Goal: Information Seeking & Learning: Find contact information

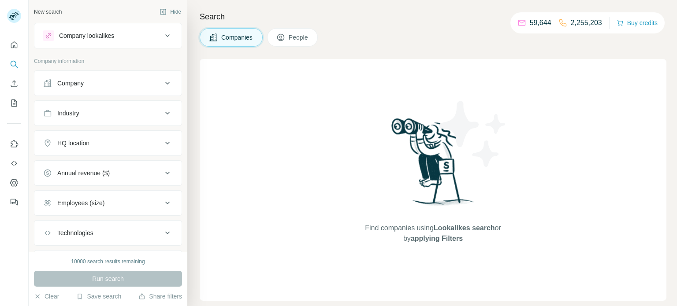
click at [147, 81] on div "Company" at bounding box center [102, 83] width 119 height 9
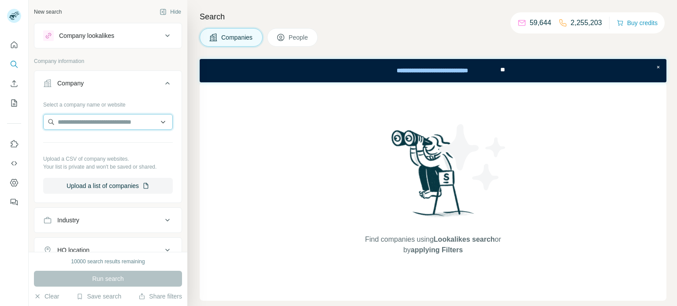
click at [102, 125] on input "text" at bounding box center [108, 122] width 130 height 16
paste input "**********"
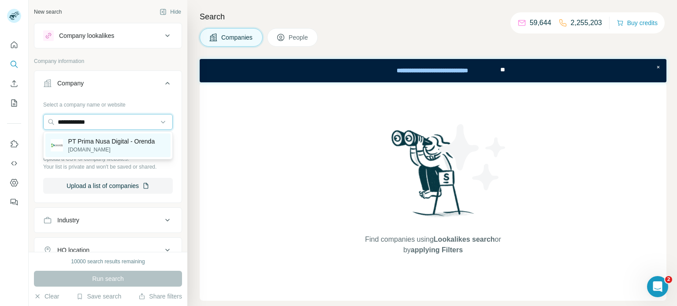
type input "**********"
click at [110, 147] on p "[DOMAIN_NAME]" at bounding box center [111, 150] width 87 height 8
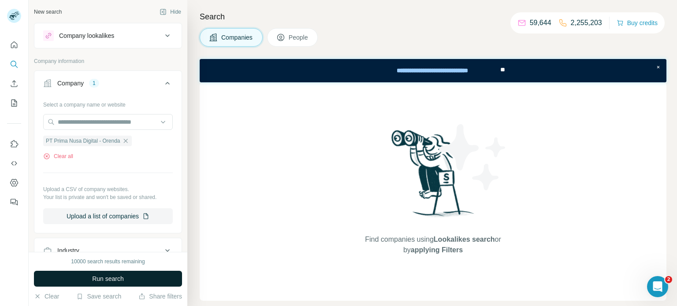
click at [112, 285] on button "Run search" at bounding box center [108, 279] width 148 height 16
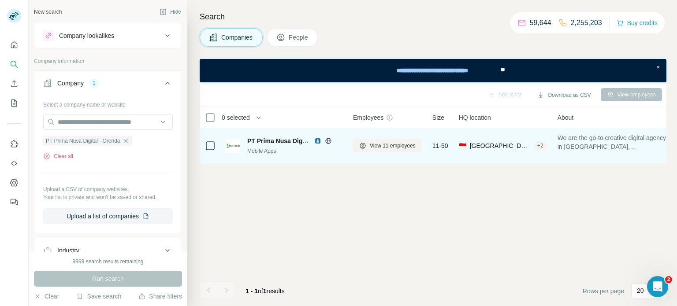
click at [319, 141] on img at bounding box center [317, 141] width 7 height 7
click at [328, 141] on icon at bounding box center [328, 141] width 6 height 0
click at [384, 146] on span "View 11 employees" at bounding box center [393, 146] width 46 height 8
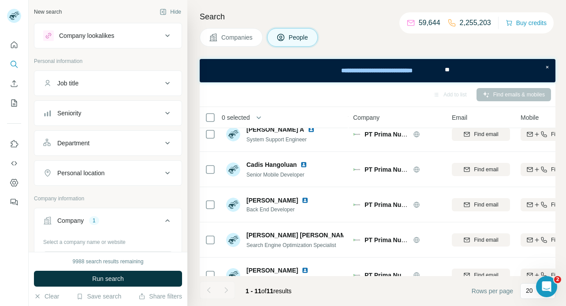
scroll to position [156, 0]
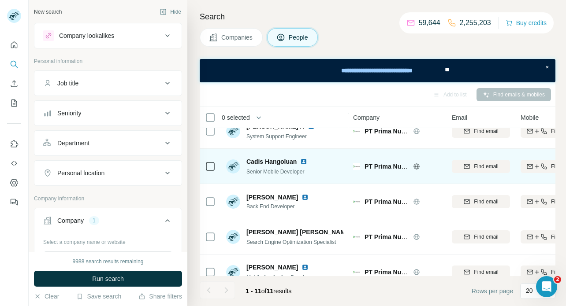
click at [305, 161] on img at bounding box center [303, 161] width 7 height 7
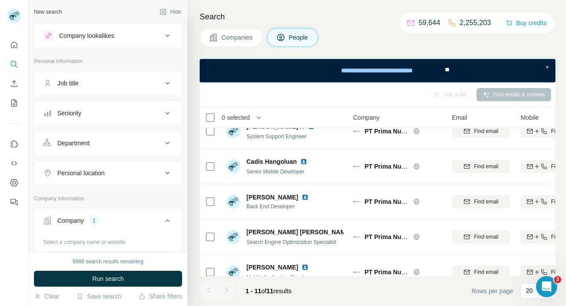
click at [235, 38] on span "Companies" at bounding box center [237, 37] width 32 height 9
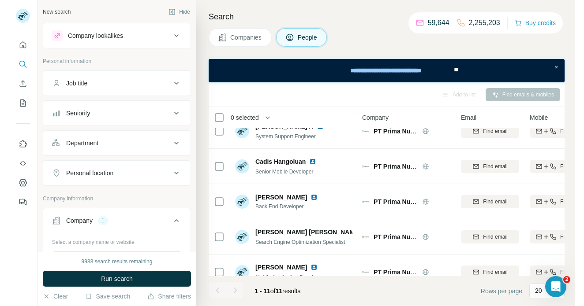
scroll to position [0, 0]
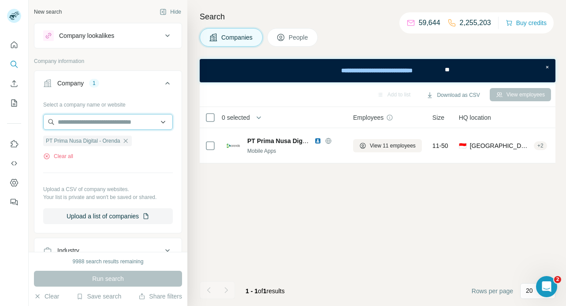
click at [96, 118] on input "text" at bounding box center [108, 122] width 130 height 16
paste input "**********"
type input "**********"
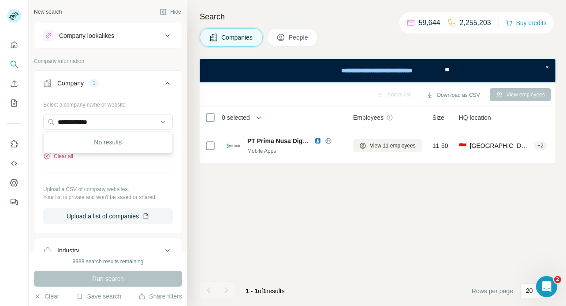
click at [71, 157] on button "Clear all" at bounding box center [58, 157] width 30 height 8
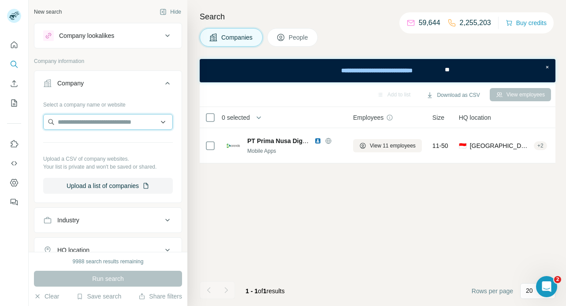
click at [103, 124] on input "text" at bounding box center [108, 122] width 130 height 16
paste input "**********"
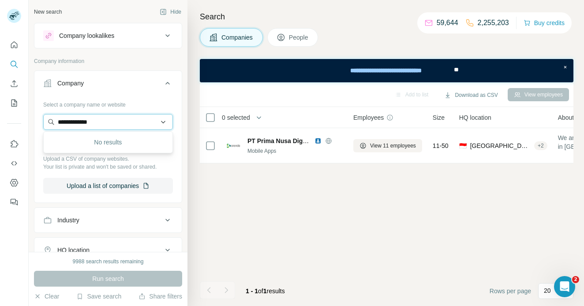
click at [119, 118] on input "**********" at bounding box center [108, 122] width 130 height 16
paste input "**********"
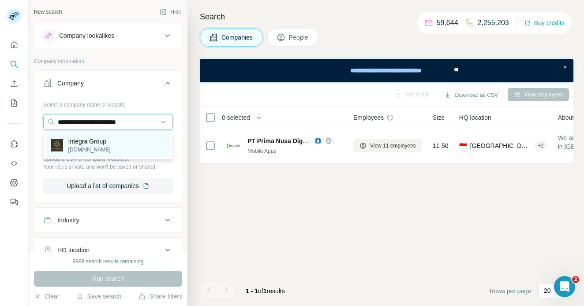
type input "**********"
click at [111, 149] on p "[DOMAIN_NAME]" at bounding box center [89, 150] width 42 height 8
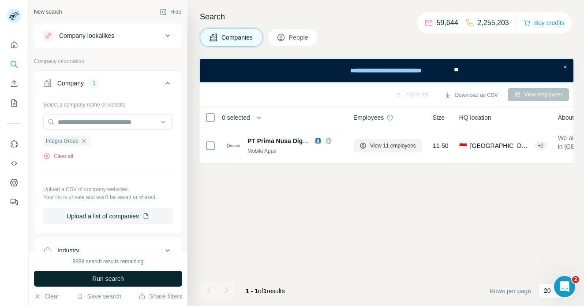
click at [140, 284] on button "Run search" at bounding box center [108, 279] width 148 height 16
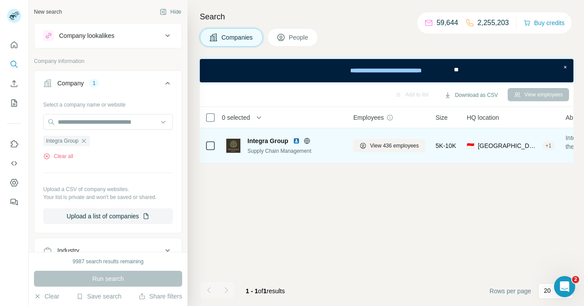
click at [295, 142] on img at bounding box center [296, 141] width 7 height 7
click at [305, 142] on icon at bounding box center [306, 141] width 7 height 7
click at [392, 145] on span "View 436 employees" at bounding box center [394, 146] width 49 height 8
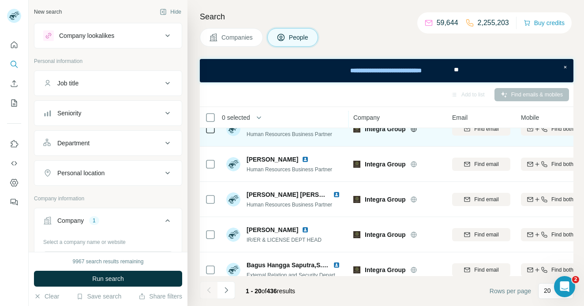
scroll to position [48, 0]
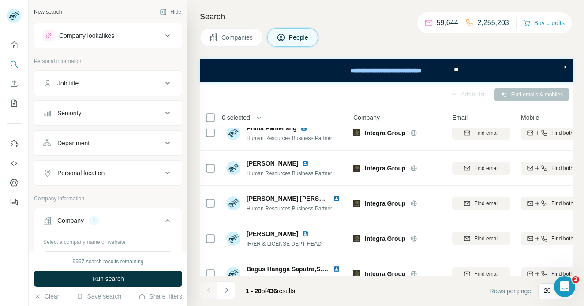
click at [232, 40] on span "Companies" at bounding box center [237, 37] width 32 height 9
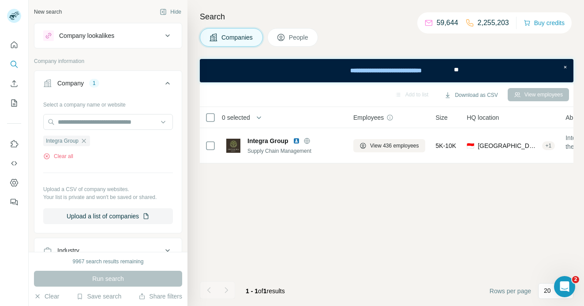
scroll to position [0, 0]
click at [55, 157] on button "Clear all" at bounding box center [58, 157] width 30 height 8
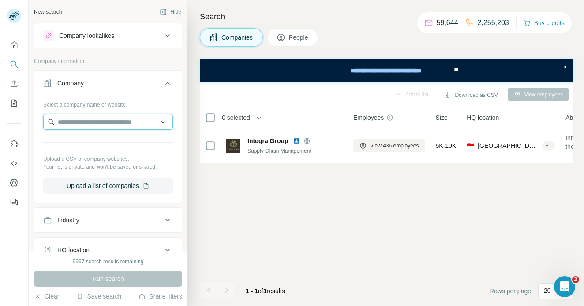
click at [89, 127] on input "text" at bounding box center [108, 122] width 130 height 16
paste input "**********"
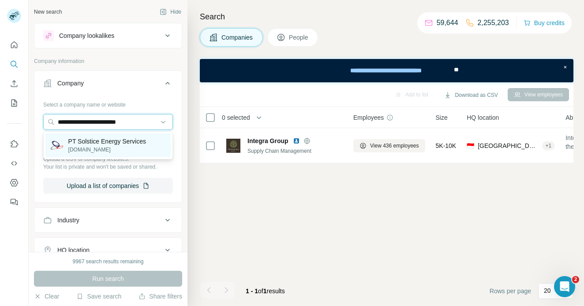
type input "**********"
click at [110, 149] on p "[DOMAIN_NAME]" at bounding box center [107, 150] width 78 height 8
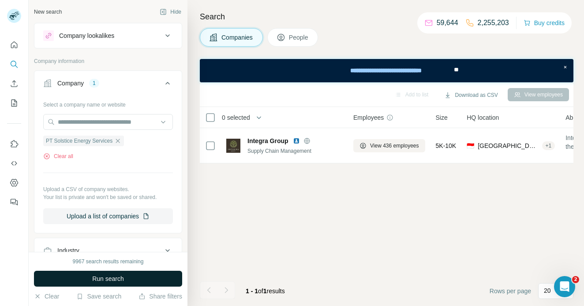
click at [114, 281] on span "Run search" at bounding box center [108, 279] width 32 height 9
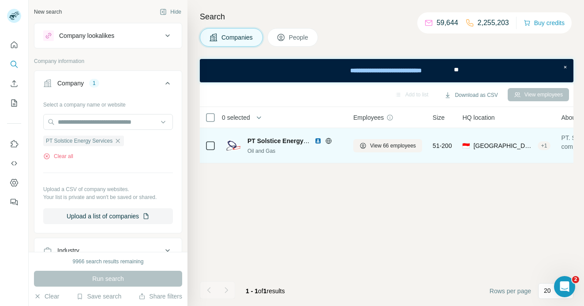
click at [315, 143] on img at bounding box center [317, 141] width 7 height 7
click at [329, 139] on icon at bounding box center [328, 141] width 7 height 7
click at [380, 146] on span "View 66 employees" at bounding box center [393, 146] width 46 height 8
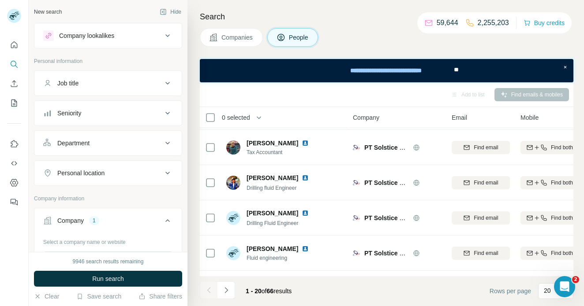
scroll to position [557, 0]
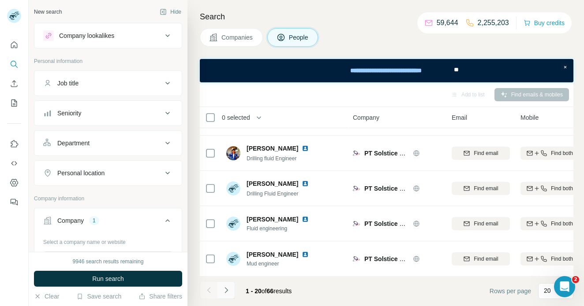
click at [228, 291] on icon "Navigate to next page" at bounding box center [226, 290] width 9 height 9
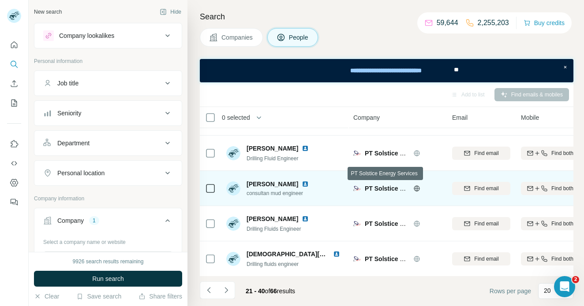
scroll to position [557, 2]
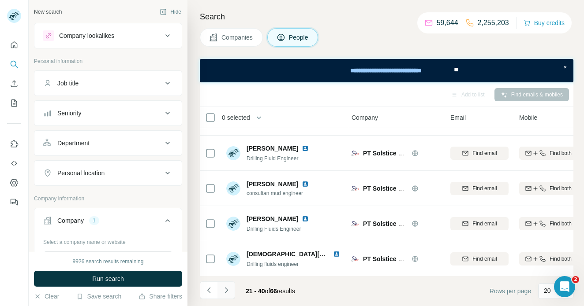
click at [227, 288] on icon "Navigate to next page" at bounding box center [226, 290] width 9 height 9
click at [226, 287] on icon "Navigate to next page" at bounding box center [226, 290] width 9 height 9
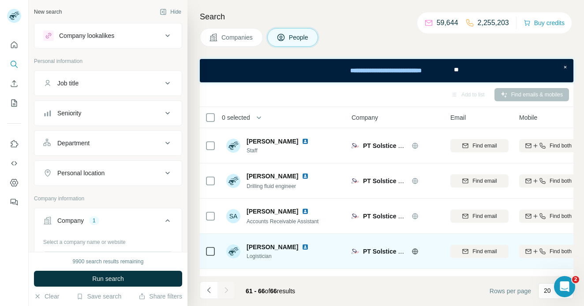
scroll to position [63, 2]
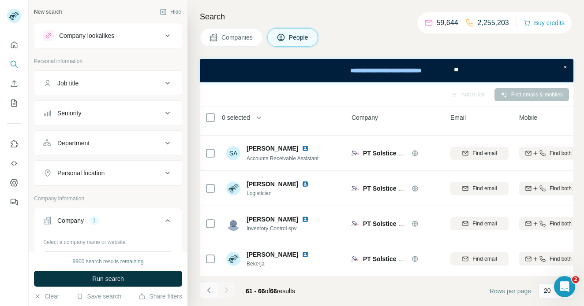
click at [210, 293] on icon "Navigate to previous page" at bounding box center [209, 290] width 9 height 9
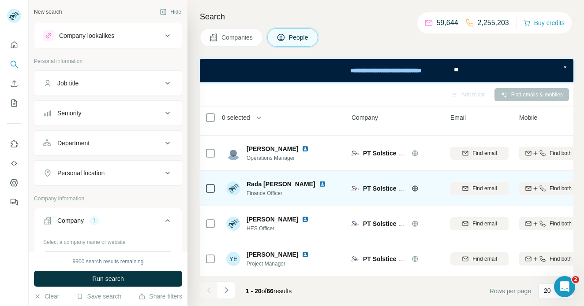
scroll to position [0, 2]
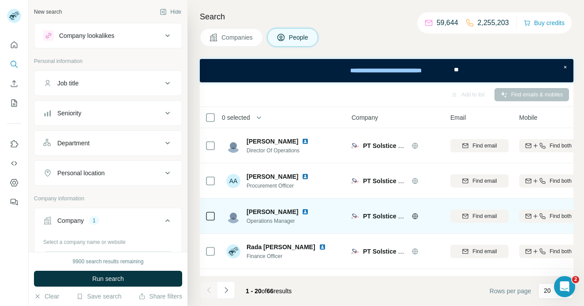
click at [302, 212] on img at bounding box center [305, 212] width 7 height 7
click at [302, 213] on img at bounding box center [305, 212] width 7 height 7
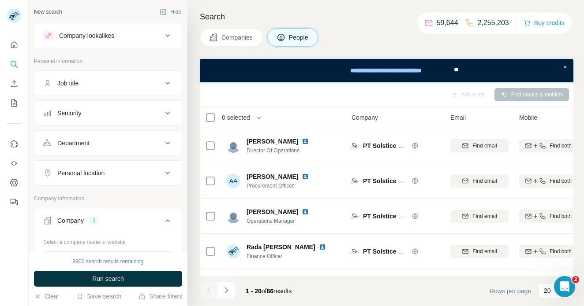
click at [224, 33] on span "Companies" at bounding box center [237, 37] width 32 height 9
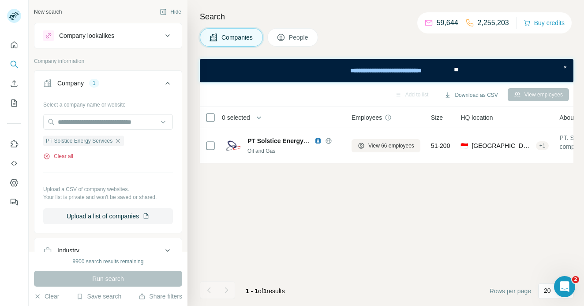
click at [64, 156] on button "Clear all" at bounding box center [58, 157] width 30 height 8
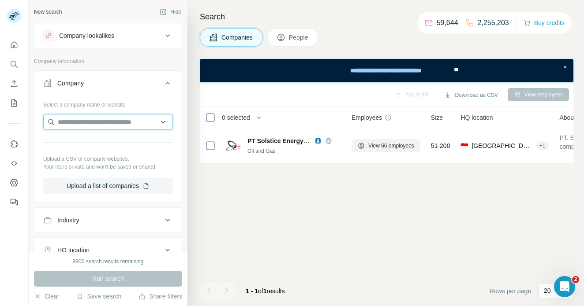
click at [115, 122] on input "text" at bounding box center [108, 122] width 130 height 16
paste input "**********"
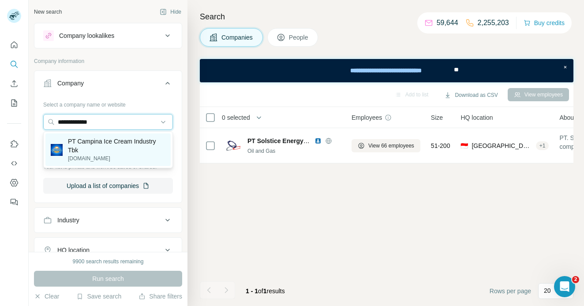
type input "**********"
click at [110, 148] on p "PT Campina Ice Cream Industry Tbk" at bounding box center [116, 146] width 97 height 18
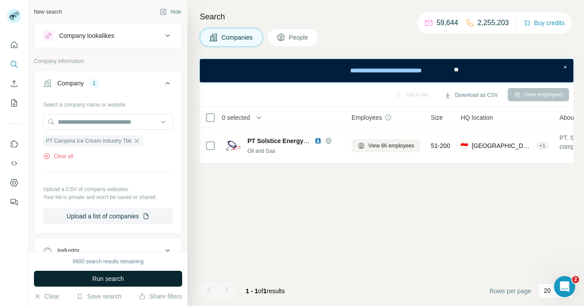
click at [117, 276] on span "Run search" at bounding box center [108, 279] width 32 height 9
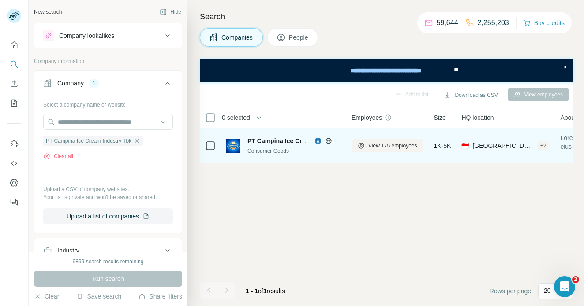
click at [317, 138] on img at bounding box center [317, 141] width 7 height 7
click at [327, 141] on icon at bounding box center [328, 141] width 7 height 7
click at [380, 150] on button "View 175 employees" at bounding box center [387, 145] width 72 height 13
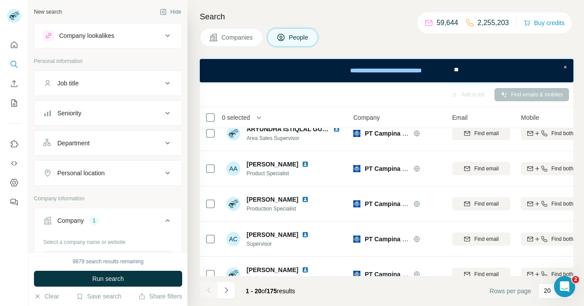
scroll to position [557, 0]
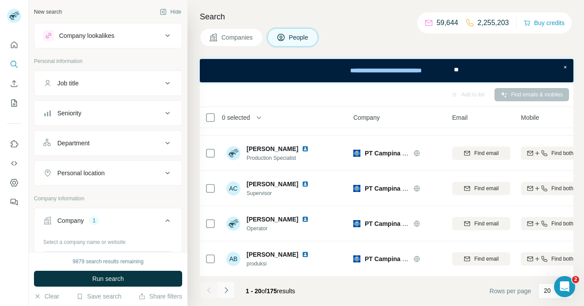
click at [229, 291] on icon "Navigate to next page" at bounding box center [226, 290] width 9 height 9
click at [227, 289] on icon "Navigate to next page" at bounding box center [226, 290] width 9 height 9
click at [164, 119] on button "Seniority" at bounding box center [107, 113] width 147 height 21
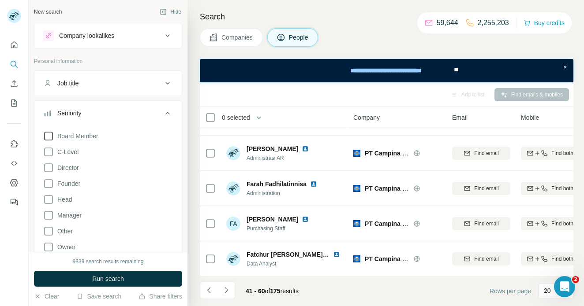
click at [76, 134] on span "Board Member" at bounding box center [76, 136] width 45 height 9
click at [68, 150] on span "C-Level" at bounding box center [66, 152] width 25 height 9
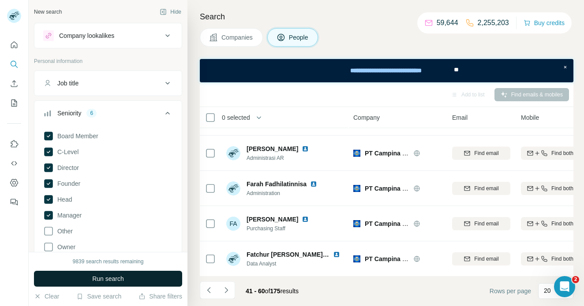
click at [100, 283] on span "Run search" at bounding box center [108, 279] width 32 height 9
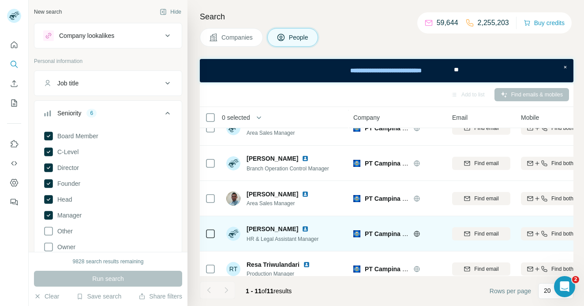
scroll to position [239, 0]
